Goal: Transaction & Acquisition: Purchase product/service

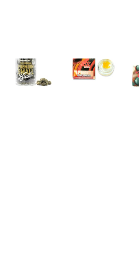
scroll to position [676, 0]
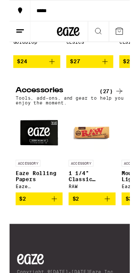
scroll to position [0, 2205]
